Goal: Task Accomplishment & Management: Manage account settings

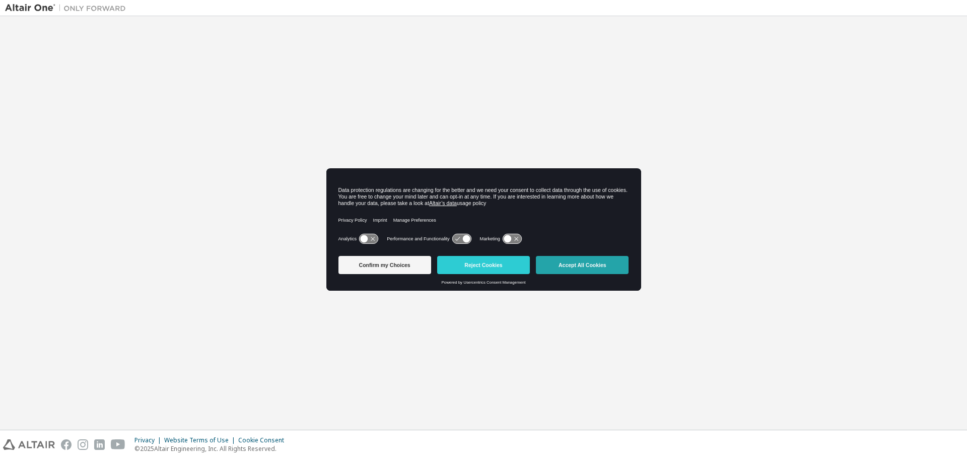
click at [605, 264] on button "Accept All Cookies" at bounding box center [582, 265] width 93 height 18
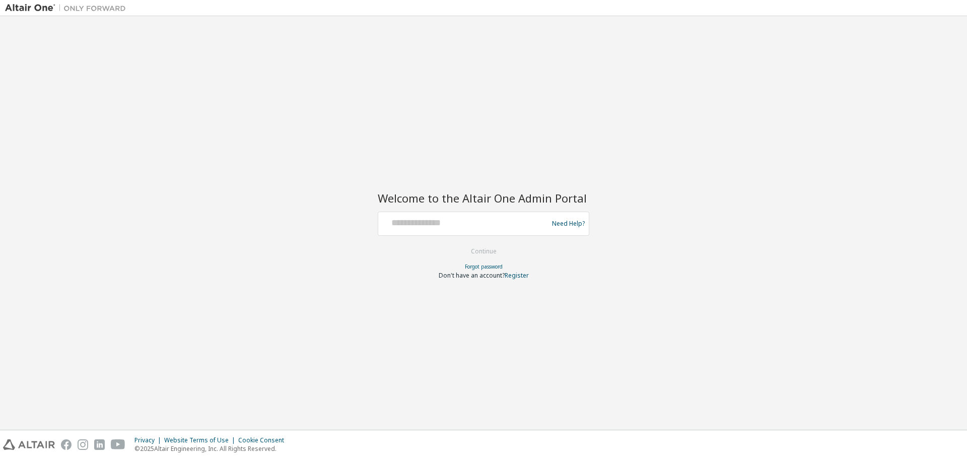
click at [436, 229] on div at bounding box center [464, 223] width 165 height 19
click at [437, 224] on input "text" at bounding box center [464, 221] width 165 height 15
click at [400, 150] on div "Welcome to the Altair One Admin Portal Need Help? Please make sure that you pro…" at bounding box center [483, 222] width 957 height 403
click at [413, 229] on div at bounding box center [464, 223] width 165 height 19
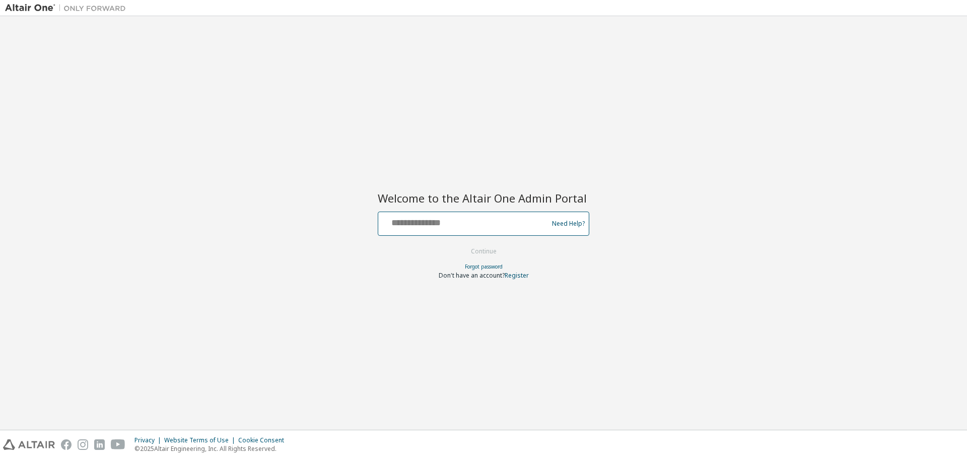
click at [431, 219] on input "text" at bounding box center [464, 221] width 165 height 15
click at [420, 220] on input "text" at bounding box center [464, 221] width 165 height 15
click at [658, 68] on div "Welcome to the Altair One Admin Portal Need Help? Please make sure that you pro…" at bounding box center [483, 222] width 957 height 403
click at [488, 233] on div "Need Help?" at bounding box center [483, 223] width 211 height 24
click at [468, 234] on div "Need Help?" at bounding box center [483, 223] width 211 height 24
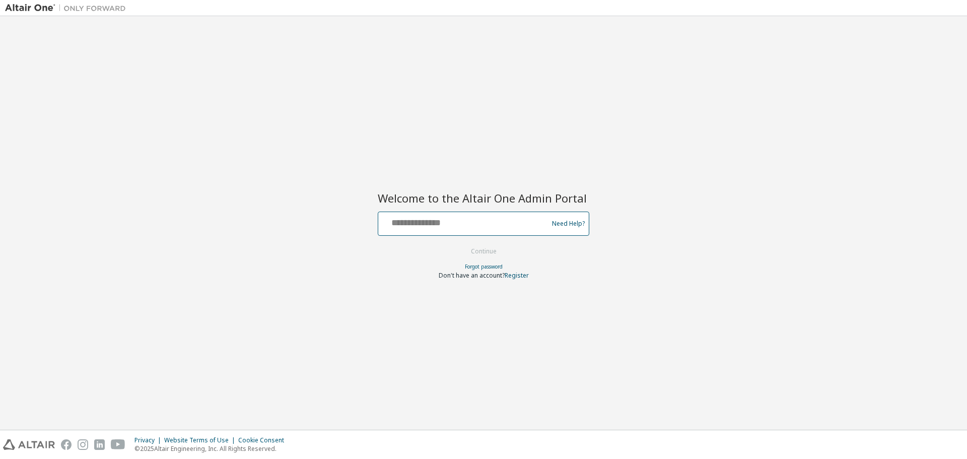
click at [440, 224] on input "text" at bounding box center [464, 221] width 165 height 15
type input "**********"
click at [460, 244] on button "Continue" at bounding box center [483, 251] width 47 height 15
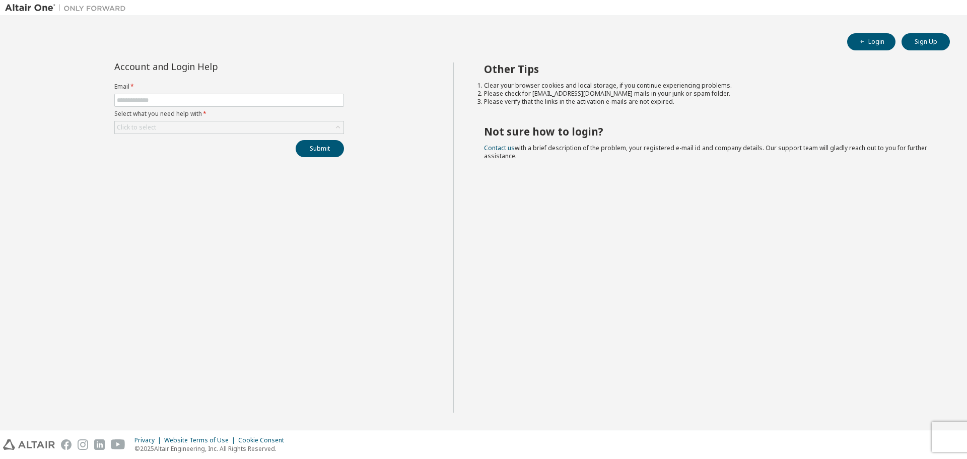
click at [168, 90] on label "Email *" at bounding box center [229, 87] width 230 height 8
click at [167, 96] on span at bounding box center [229, 100] width 230 height 13
drag, startPoint x: 161, startPoint y: 109, endPoint x: 163, endPoint y: 104, distance: 5.3
click at [161, 109] on form "Email * Select what you need help with * Click to select" at bounding box center [229, 108] width 230 height 51
click at [163, 102] on input "text" at bounding box center [229, 100] width 225 height 8
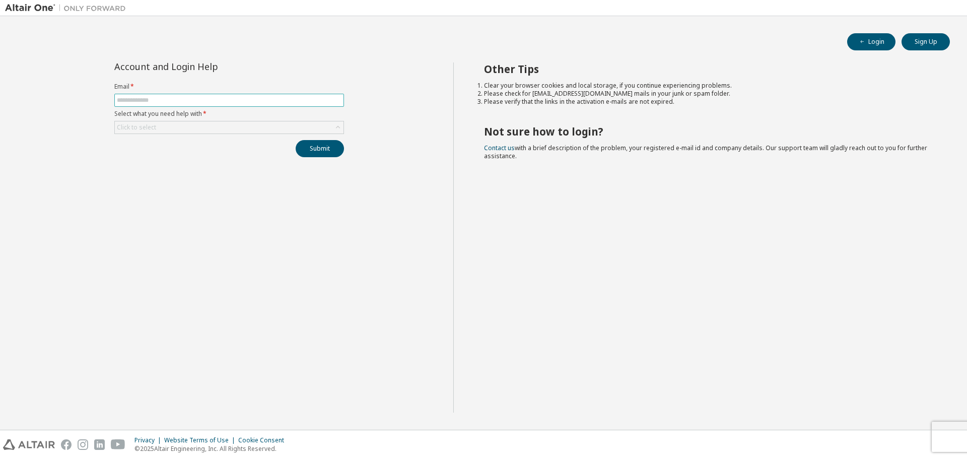
type input "**********"
click at [221, 126] on div "Click to select" at bounding box center [229, 127] width 229 height 12
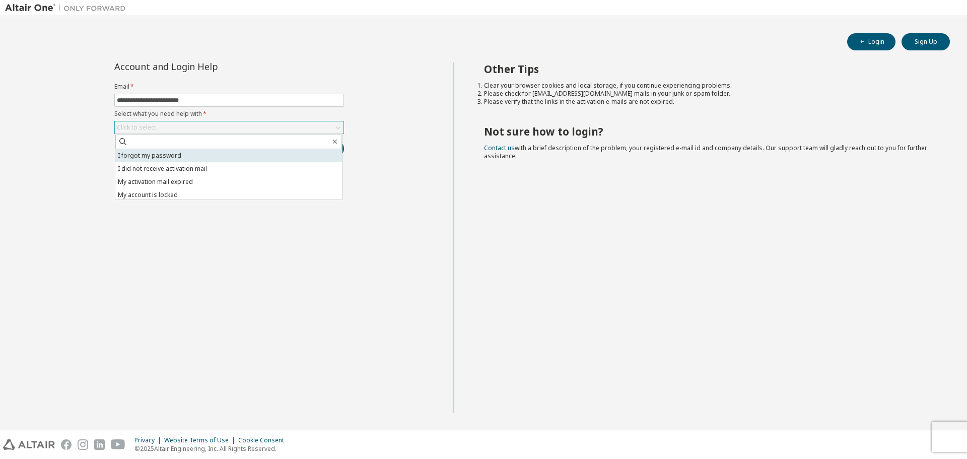
click at [185, 162] on li "I forgot my password" at bounding box center [228, 155] width 227 height 13
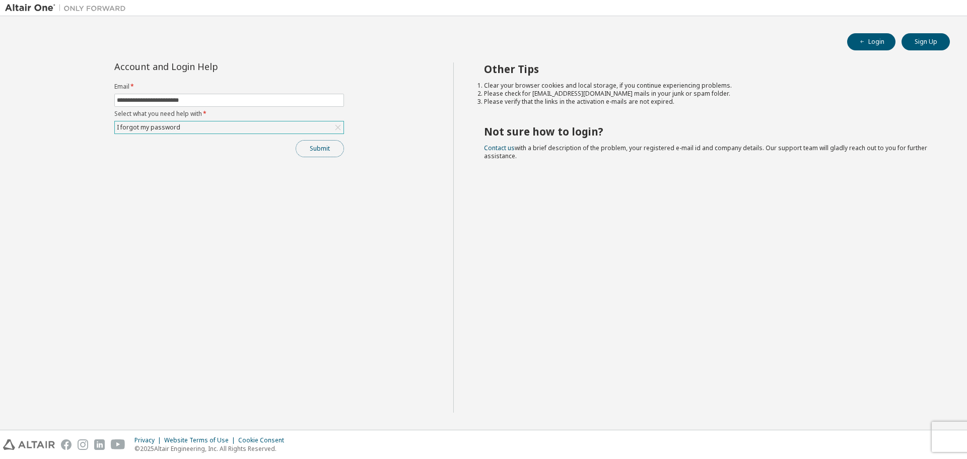
click at [317, 145] on button "Submit" at bounding box center [320, 148] width 48 height 17
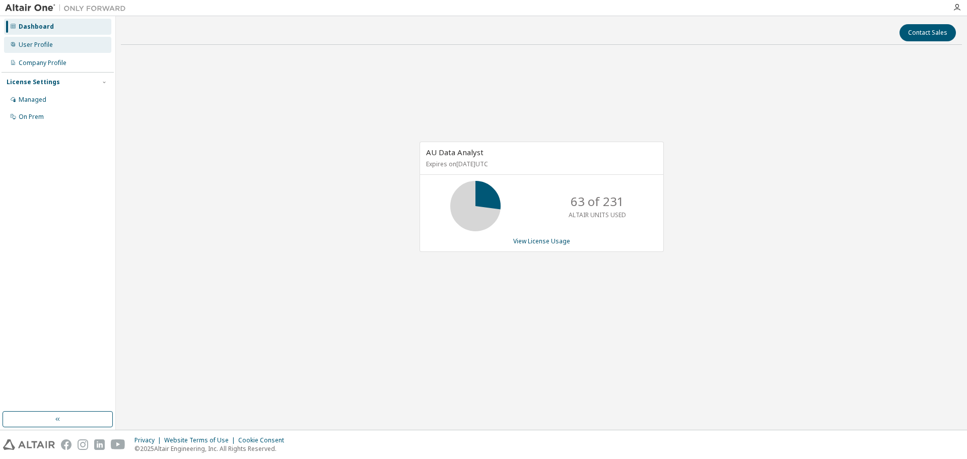
click at [70, 42] on div "User Profile" at bounding box center [57, 45] width 107 height 16
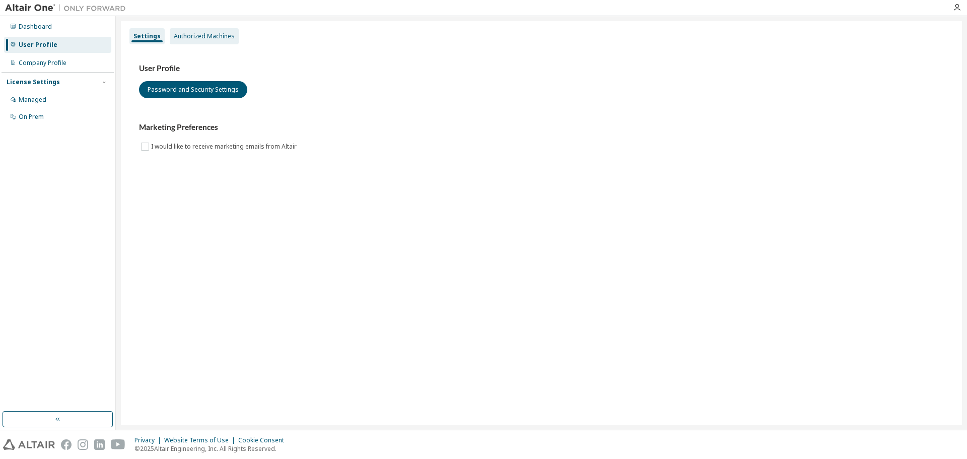
click at [205, 39] on div "Authorized Machines" at bounding box center [204, 36] width 61 height 8
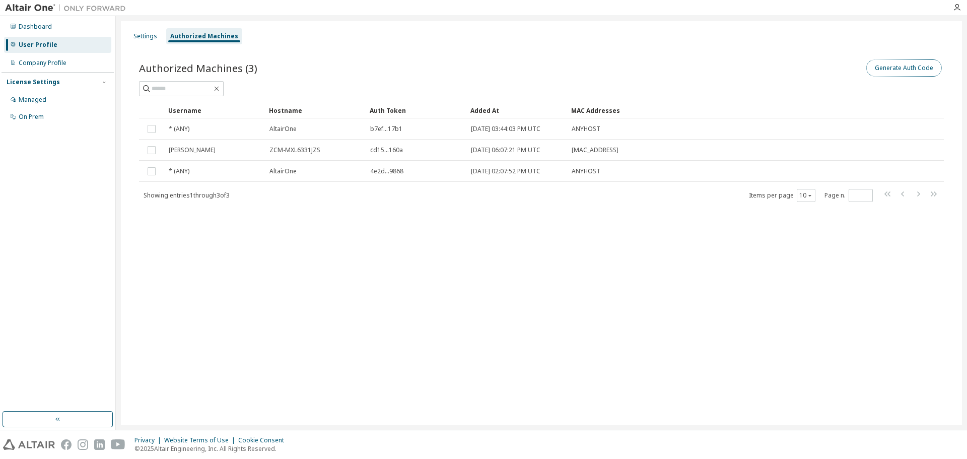
click at [895, 63] on button "Generate Auth Code" at bounding box center [904, 67] width 76 height 17
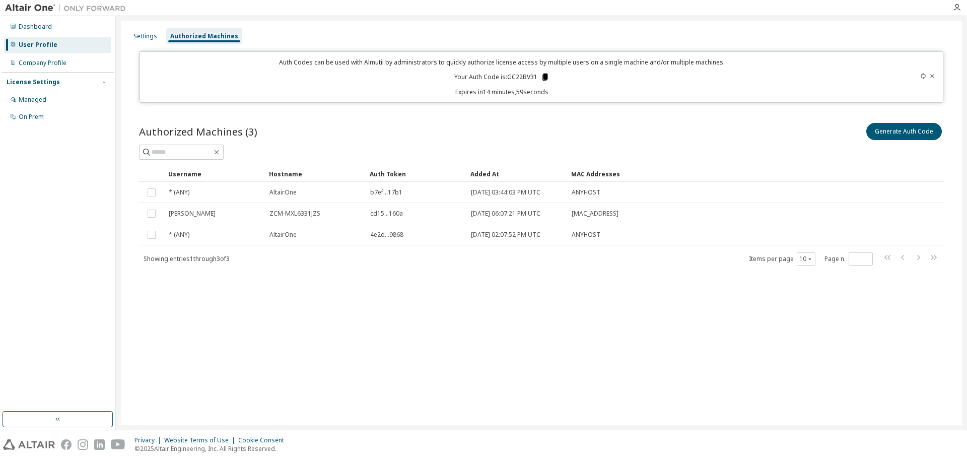
click at [547, 77] on icon at bounding box center [545, 77] width 6 height 7
